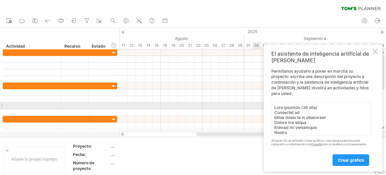
scroll to position [762, 0]
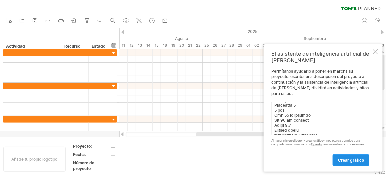
type textarea "Lore ipsumdo (33 sita) Consectet ad Elitse doeiu te in utlaboreet Dolore ma ali…"
click at [344, 164] on link "crear gráfico" at bounding box center [350, 160] width 37 height 12
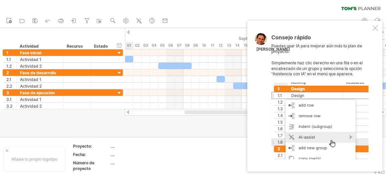
click at [372, 29] on div at bounding box center [374, 27] width 5 height 5
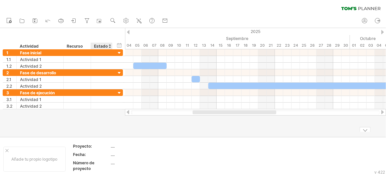
click at [112, 145] on font "...." at bounding box center [113, 146] width 4 height 5
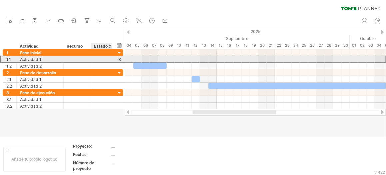
click at [100, 59] on div at bounding box center [101, 59] width 15 height 6
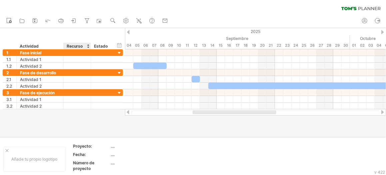
click at [79, 47] on font "Recurso" at bounding box center [75, 46] width 16 height 5
click at [143, 19] on link "Asistencia de IA" at bounding box center [140, 21] width 10 height 9
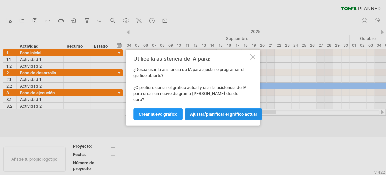
click at [216, 112] on font "Ajustar/planificar el gráfico actual" at bounding box center [223, 114] width 67 height 5
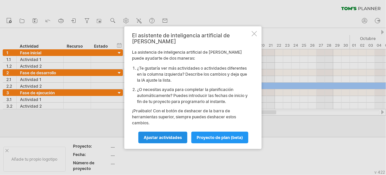
click at [176, 135] on font "Ajustar actividades" at bounding box center [163, 137] width 38 height 5
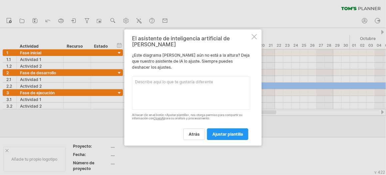
click at [253, 38] on div at bounding box center [253, 36] width 5 height 5
